Goal: Find specific page/section: Find specific page/section

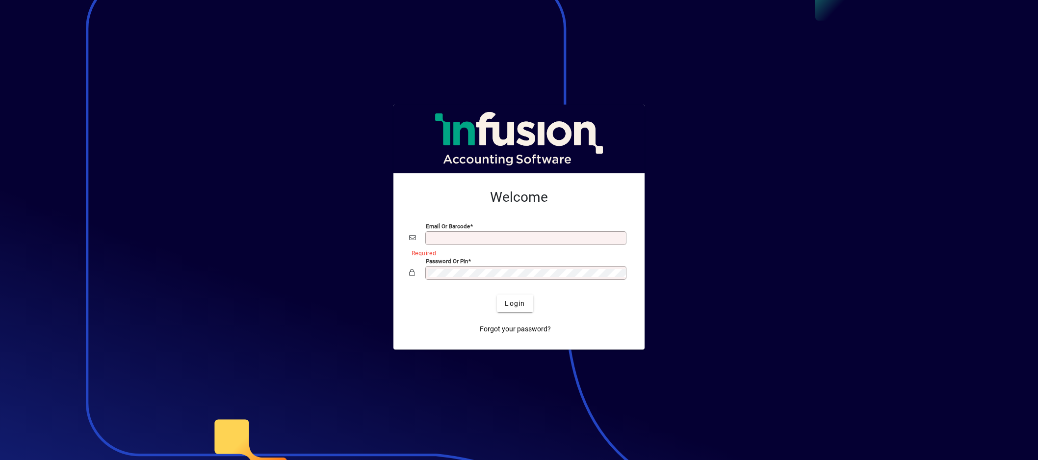
type input "**********"
click at [496, 281] on div "Password or Pin" at bounding box center [519, 272] width 220 height 19
click at [464, 313] on div "Forgot your password?" at bounding box center [515, 325] width 220 height 26
click at [504, 308] on span "submit" at bounding box center [515, 303] width 36 height 24
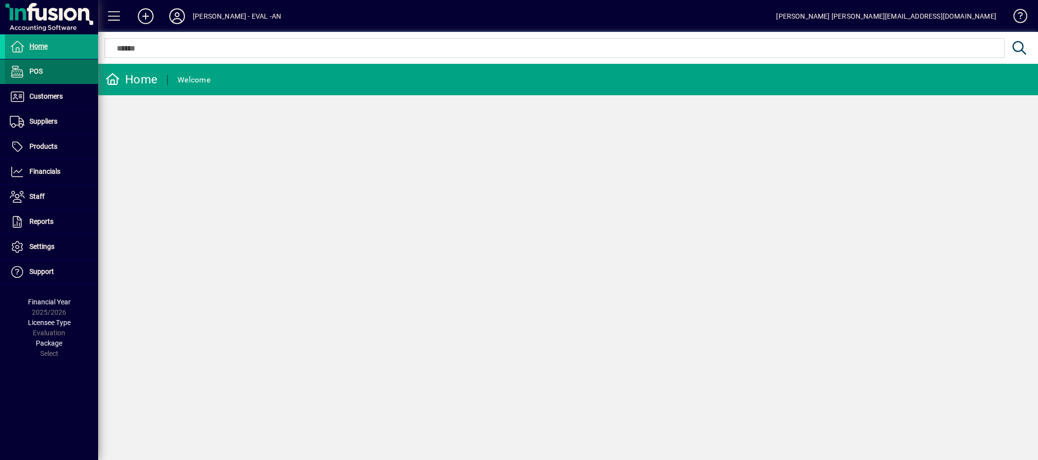
click at [32, 64] on span at bounding box center [51, 72] width 93 height 24
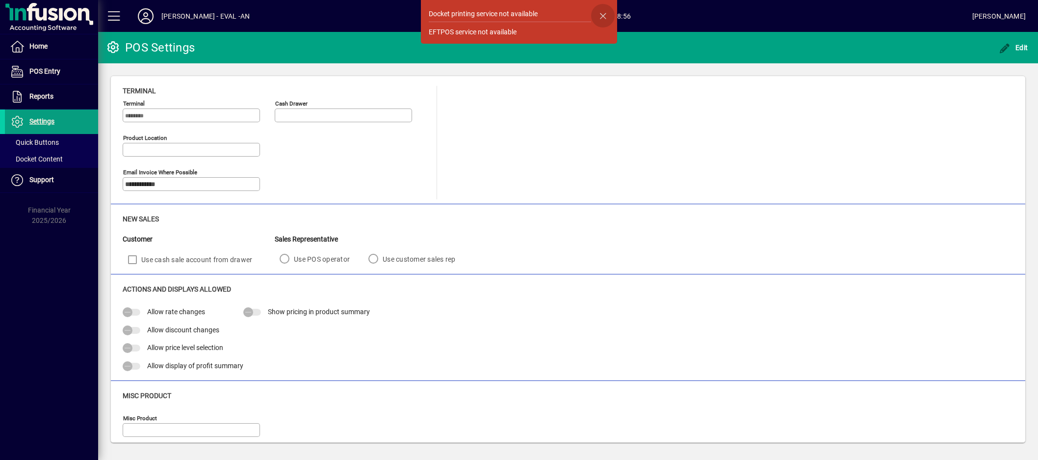
click at [612, 17] on span "button" at bounding box center [603, 16] width 24 height 24
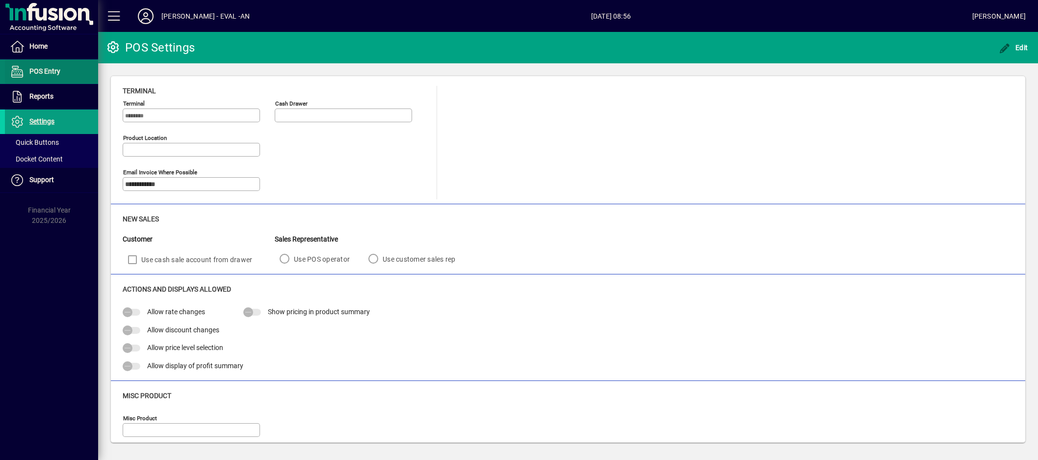
click at [38, 61] on span at bounding box center [51, 72] width 93 height 24
click at [37, 50] on span "Home" at bounding box center [26, 47] width 43 height 12
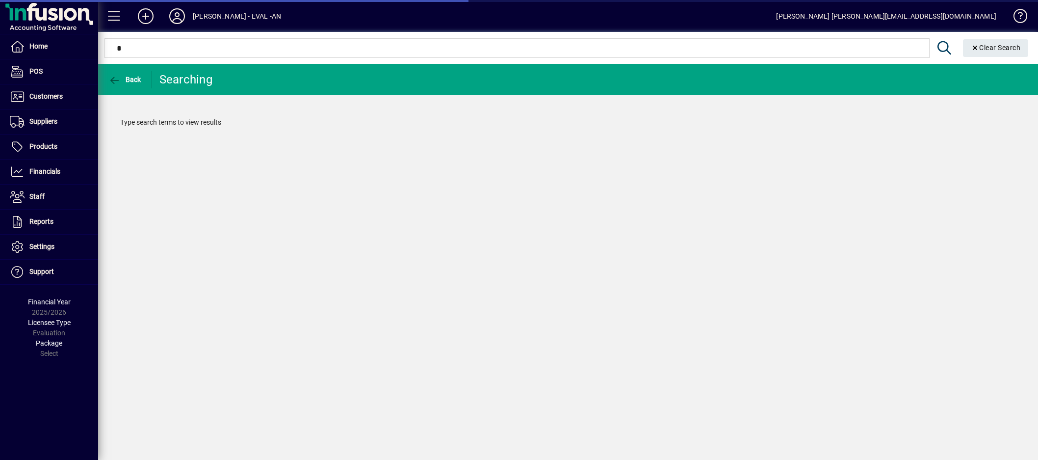
type input "*"
